Goal: Information Seeking & Learning: Find specific fact

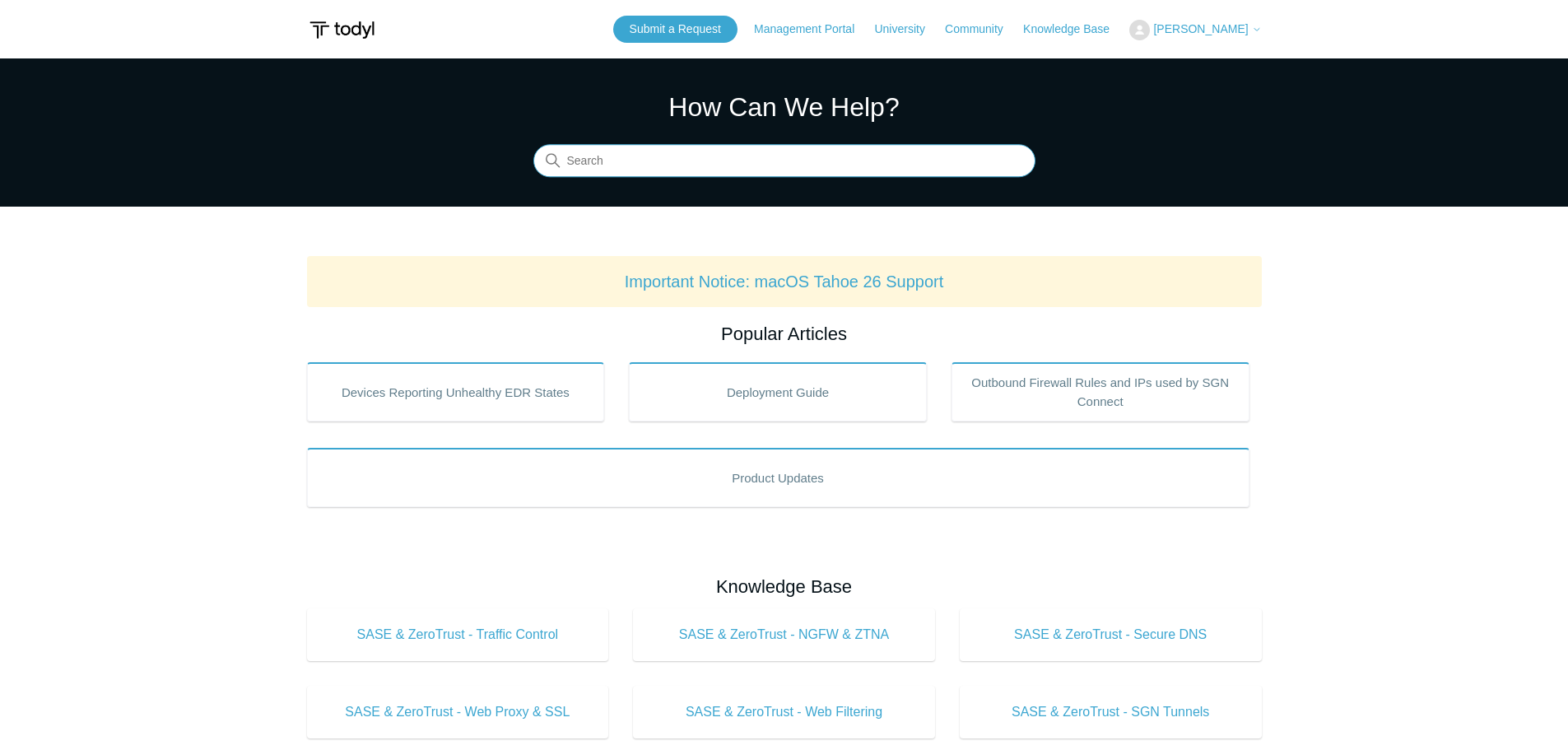
click at [601, 162] on input "Search" at bounding box center [784, 161] width 502 height 33
type input "tahoe"
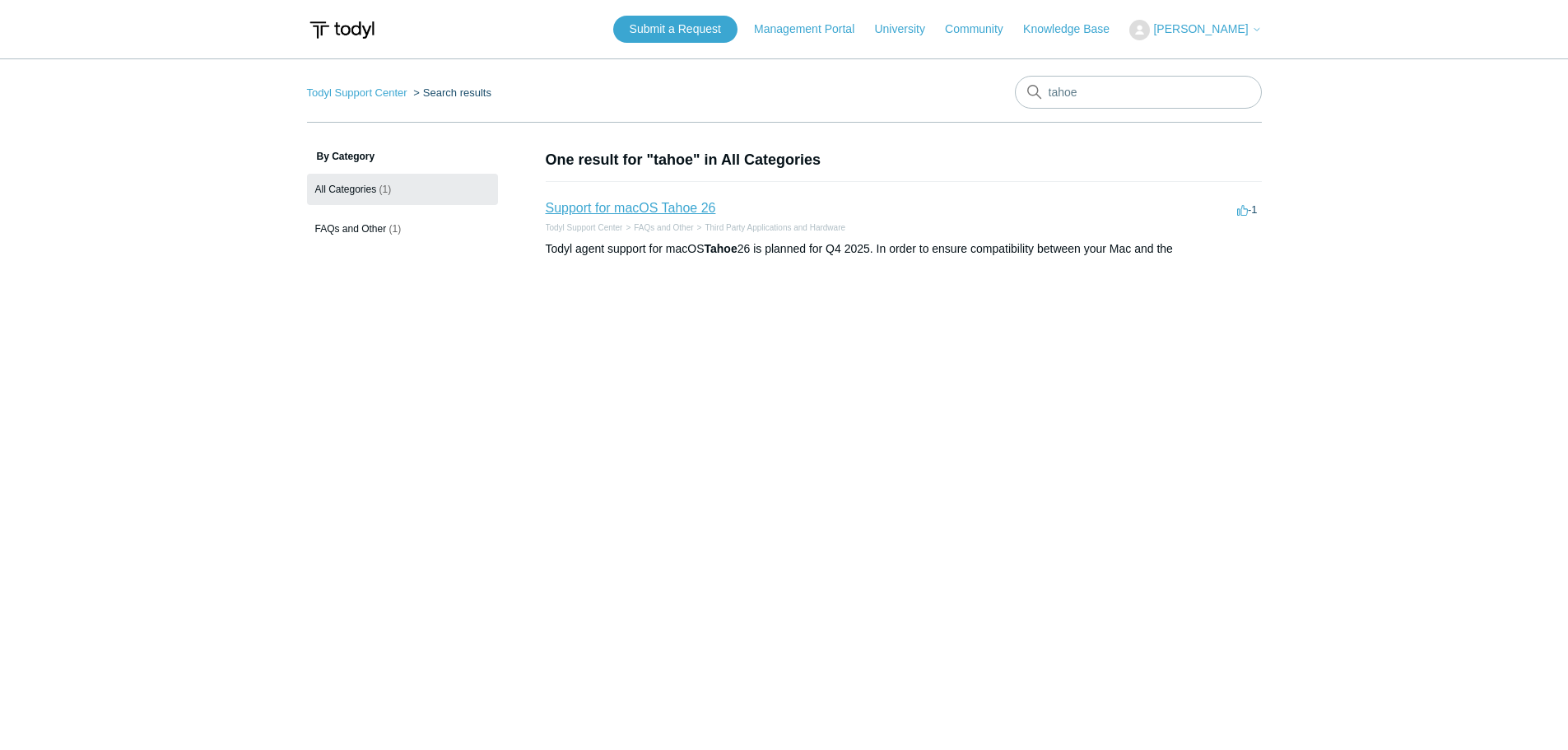
click at [684, 202] on link "Support for macOS Tahoe 26" at bounding box center [631, 207] width 170 height 14
